Goal: Information Seeking & Learning: Learn about a topic

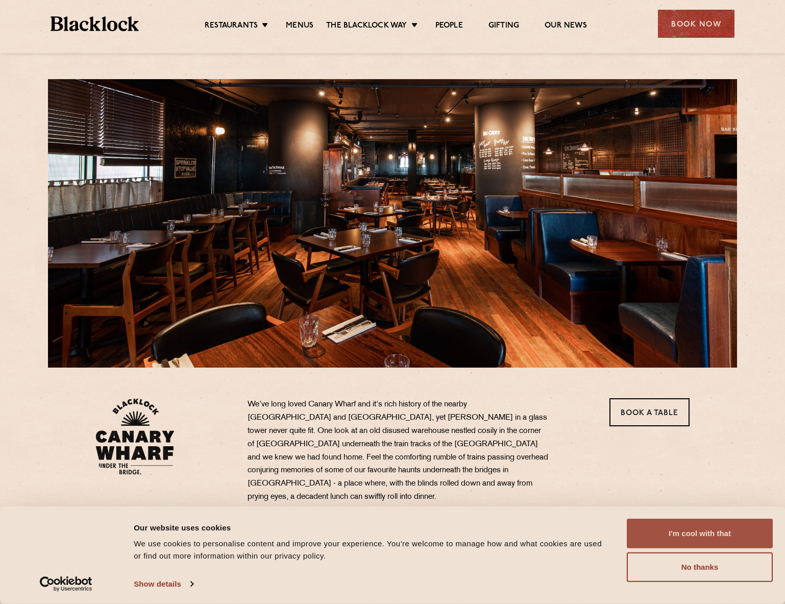
click at [723, 535] on button "I'm cool with that" at bounding box center [700, 533] width 146 height 30
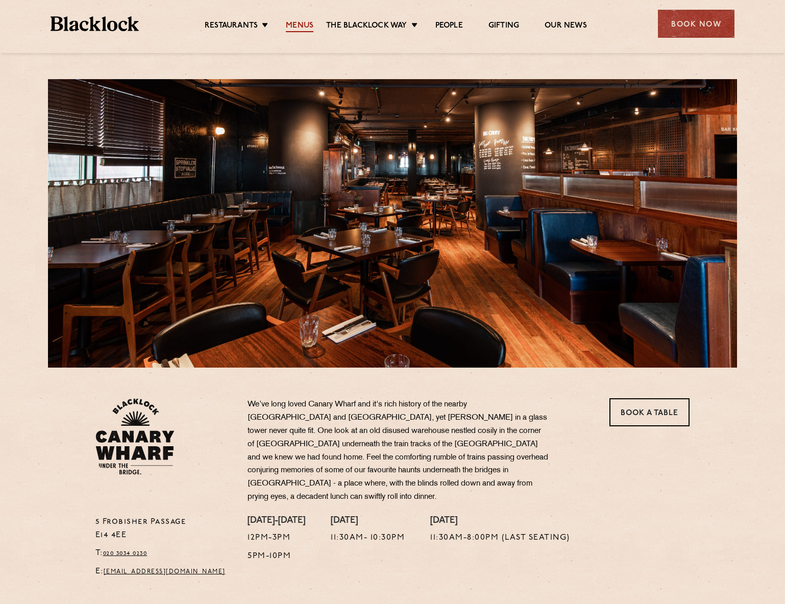
click at [292, 24] on link "Menus" at bounding box center [300, 26] width 28 height 11
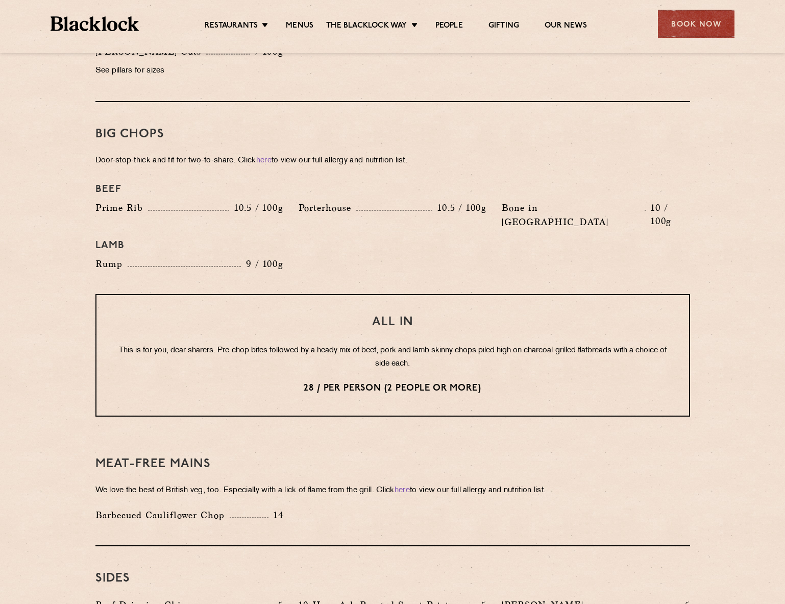
scroll to position [1123, 0]
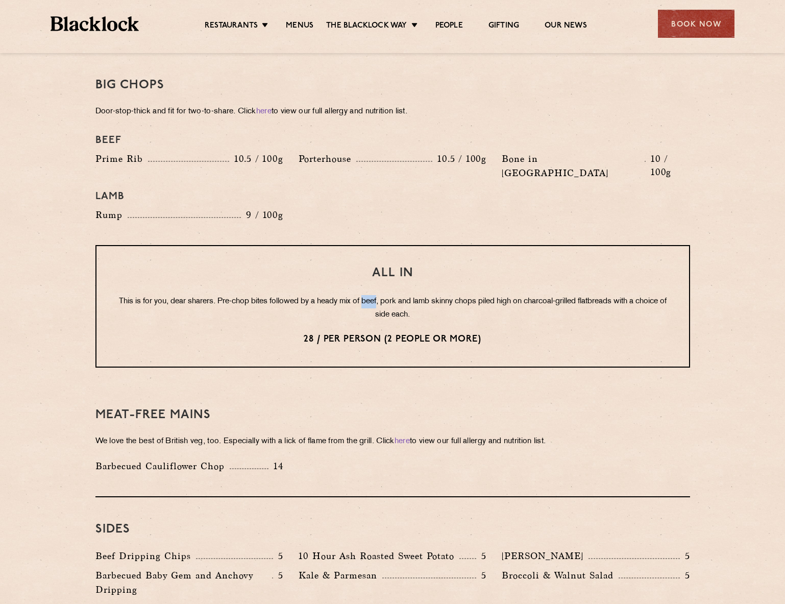
drag, startPoint x: 378, startPoint y: 271, endPoint x: 393, endPoint y: 271, distance: 15.3
click at [393, 295] on p "This is for you, dear sharers. Pre-chop bites followed by a heady mix of beef, …" at bounding box center [393, 308] width 552 height 27
click at [438, 295] on p "This is for you, dear sharers. Pre-chop bites followed by a heady mix of beef, …" at bounding box center [393, 308] width 552 height 27
drag, startPoint x: 448, startPoint y: 272, endPoint x: 494, endPoint y: 274, distance: 46.5
click at [494, 295] on p "This is for you, dear sharers. Pre-chop bites followed by a heady mix of beef, …" at bounding box center [393, 308] width 552 height 27
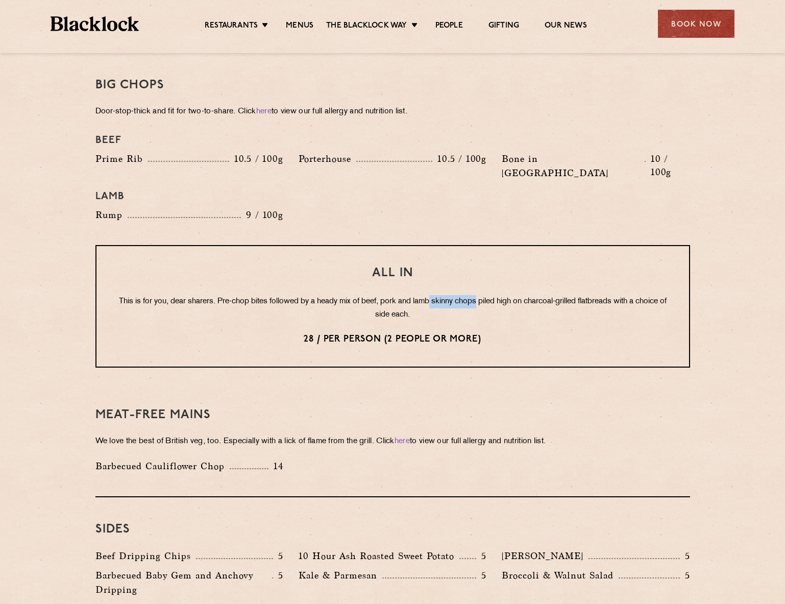
click at [494, 295] on p "This is for you, dear sharers. Pre-chop bites followed by a heady mix of beef, …" at bounding box center [393, 308] width 552 height 27
drag, startPoint x: 382, startPoint y: 272, endPoint x: 384, endPoint y: 253, distance: 19.6
click at [384, 253] on div "All In This is for you, dear sharers. Pre-chop bites followed by a heady mix of…" at bounding box center [392, 306] width 594 height 122
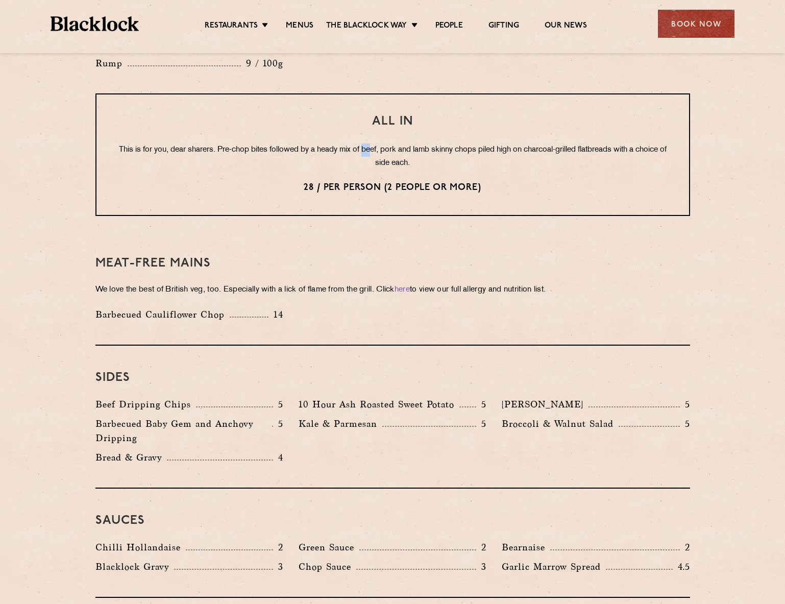
scroll to position [1276, 0]
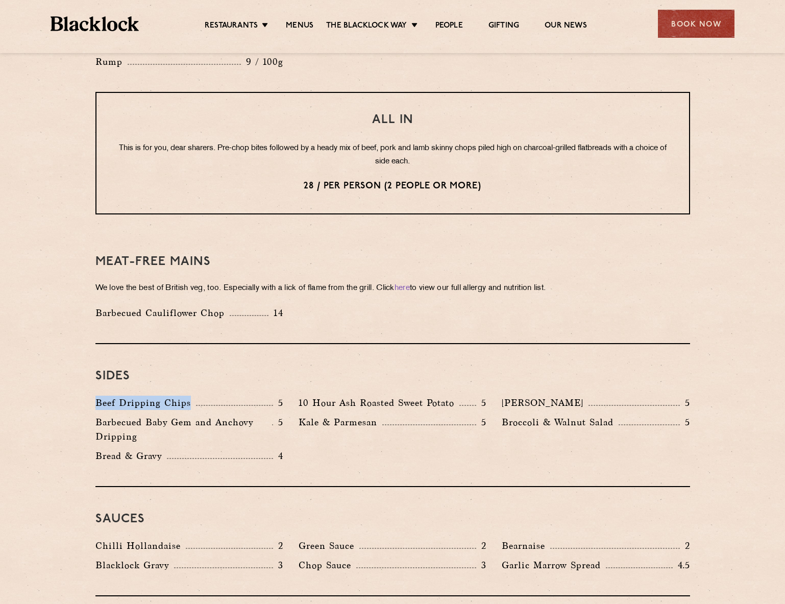
drag, startPoint x: 96, startPoint y: 376, endPoint x: 191, endPoint y: 366, distance: 95.4
click at [191, 366] on div "Sides Beef Dripping Chips 5 10 Hour Ash Roasted Sweet Potato 5 Autumn Slaw 5 Ba…" at bounding box center [392, 415] width 594 height 143
click at [201, 369] on h3 "Sides" at bounding box center [392, 375] width 594 height 13
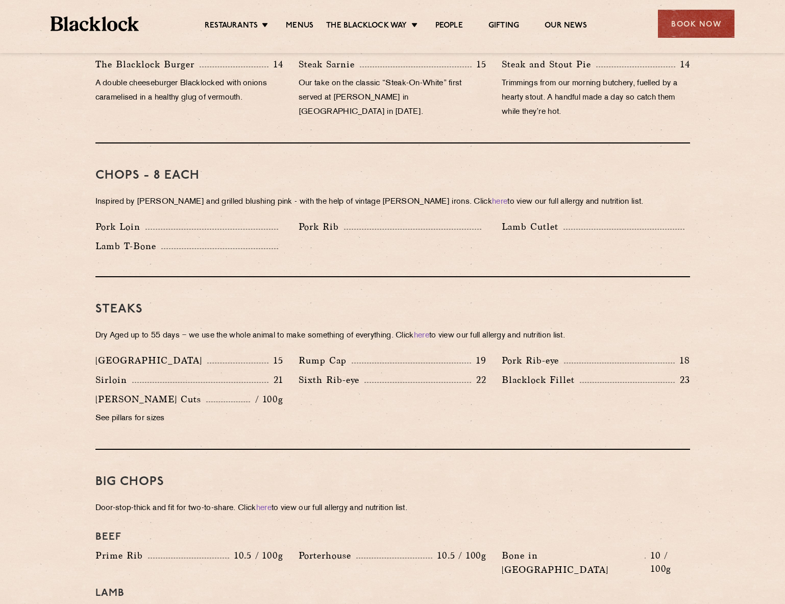
scroll to position [714, 0]
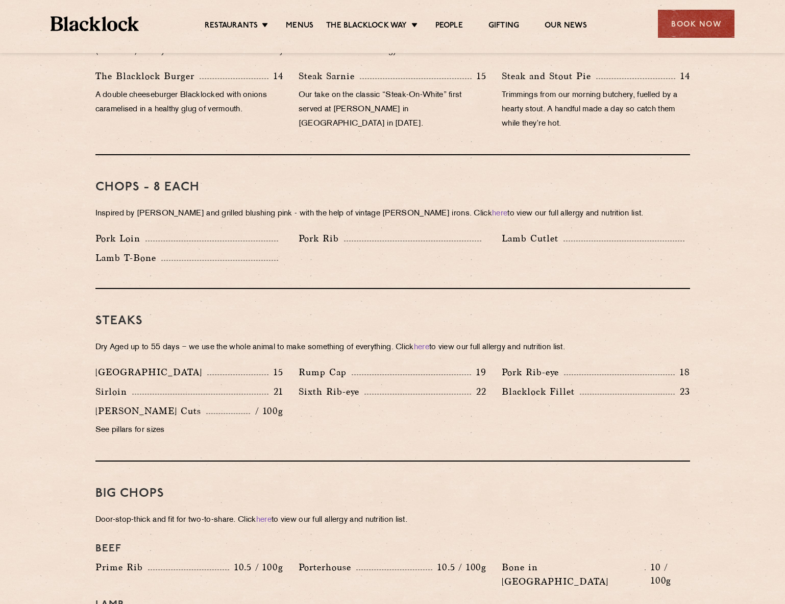
click at [289, 181] on h3 "Chops - 8 each" at bounding box center [392, 187] width 594 height 13
drag, startPoint x: 314, startPoint y: 196, endPoint x: 431, endPoint y: 197, distance: 116.3
click at [431, 207] on p "Inspired by [PERSON_NAME] and grilled blushing pink - with the help of vintage …" at bounding box center [392, 214] width 594 height 14
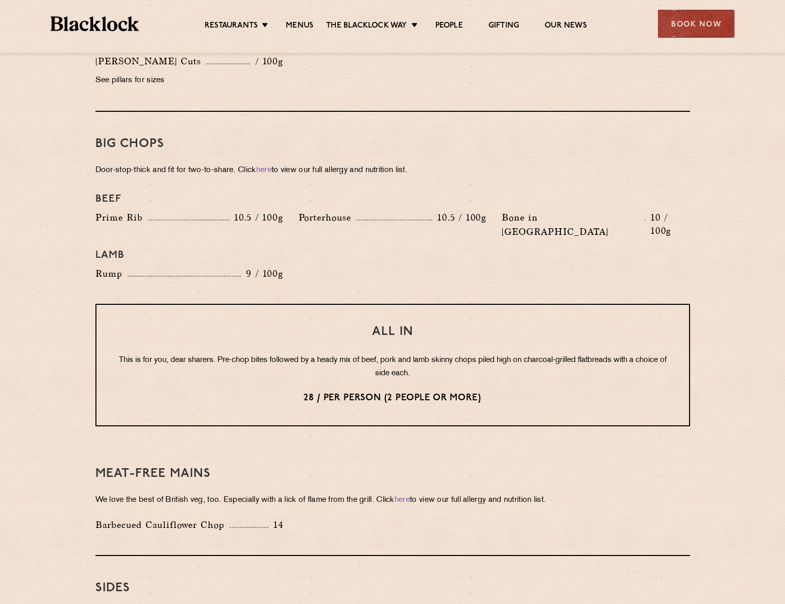
scroll to position [1072, 0]
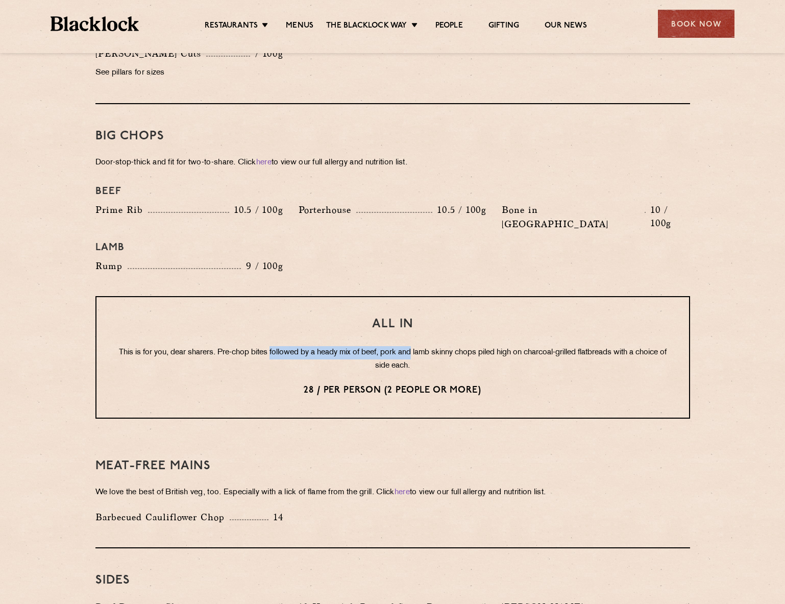
drag, startPoint x: 284, startPoint y: 317, endPoint x: 427, endPoint y: 309, distance: 143.1
click at [427, 309] on div "All In This is for you, dear sharers. Pre-chop bites followed by a heady mix of…" at bounding box center [392, 357] width 594 height 122
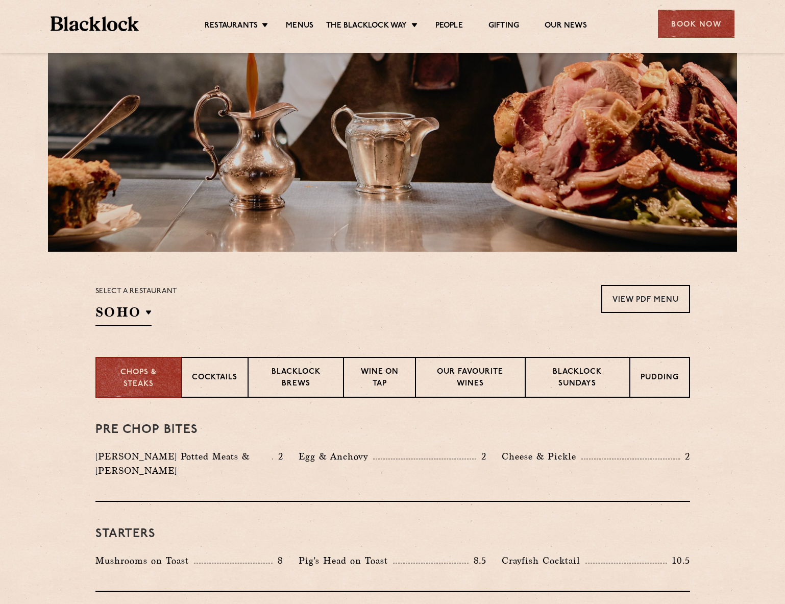
scroll to position [102, 0]
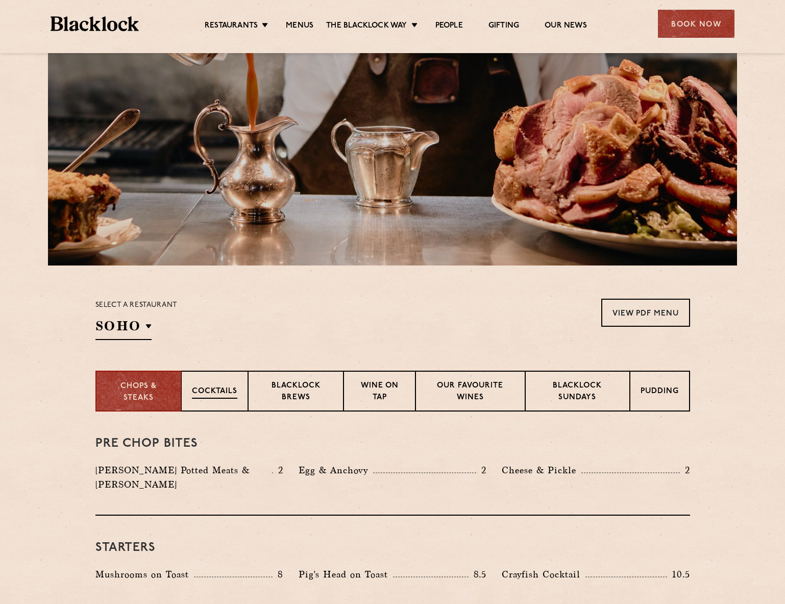
click at [214, 381] on div "Cocktails" at bounding box center [214, 390] width 67 height 41
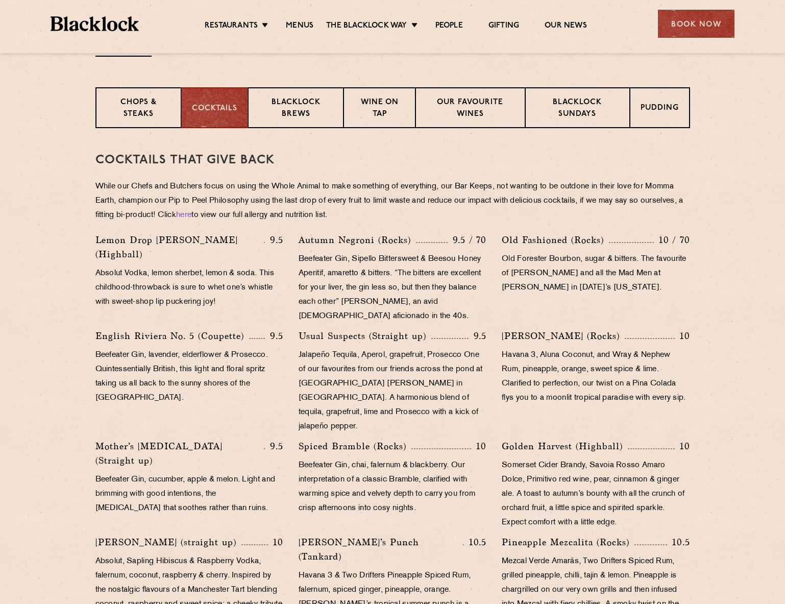
scroll to position [459, 0]
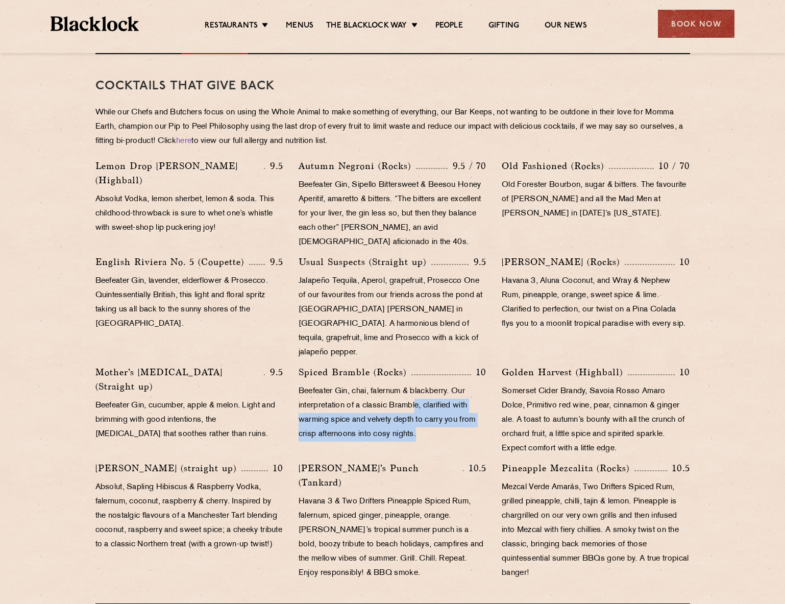
drag, startPoint x: 431, startPoint y: 385, endPoint x: 460, endPoint y: 413, distance: 40.8
click at [462, 413] on p "Beefeater Gin, chai, falernum & blackberry. Our interpretation of a classic Bra…" at bounding box center [393, 412] width 188 height 57
click at [456, 416] on p "Beefeater Gin, chai, falernum & blackberry. Our interpretation of a classic Bra…" at bounding box center [393, 412] width 188 height 57
